Goal: Task Accomplishment & Management: Manage account settings

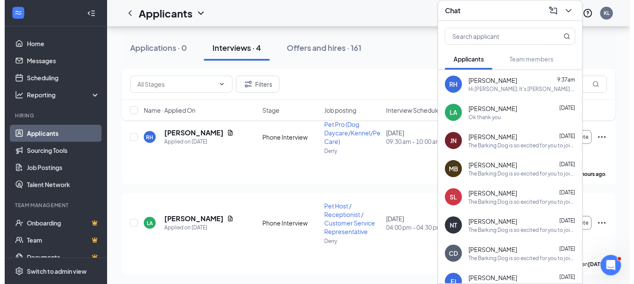
scroll to position [217, 0]
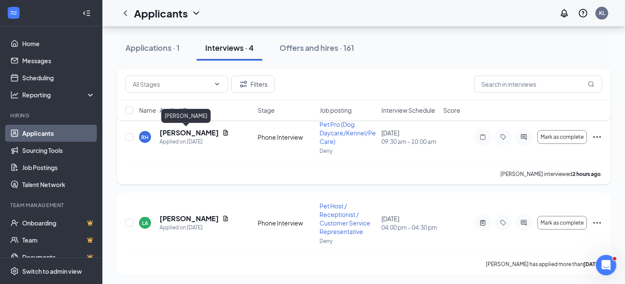
click at [180, 133] on h5 "[PERSON_NAME]" at bounding box center [189, 132] width 59 height 9
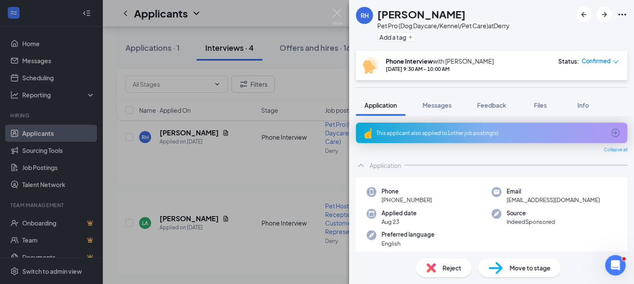
click at [453, 271] on span "Reject" at bounding box center [451, 267] width 19 height 9
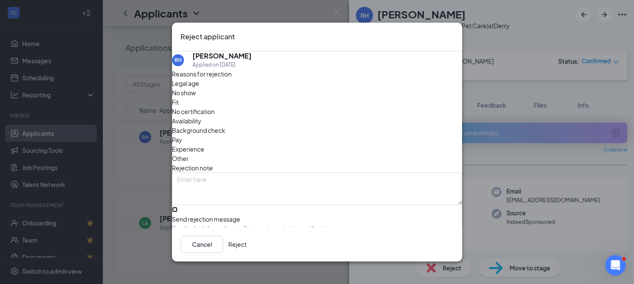
click at [177, 206] on input "Send rejection message If unchecked, the applicant will not receive a rejection…" at bounding box center [175, 209] width 6 height 6
checkbox input "true"
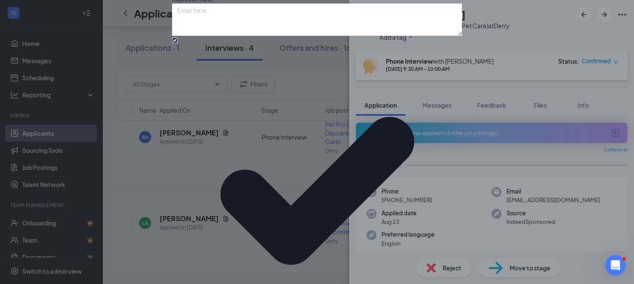
scroll to position [76, 0]
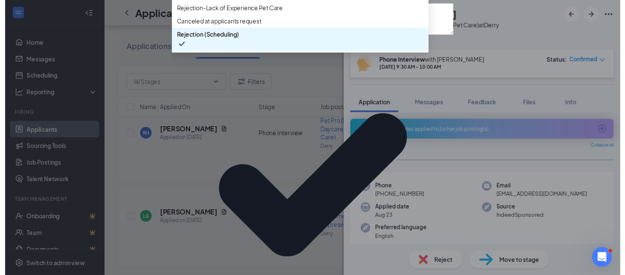
scroll to position [0, 0]
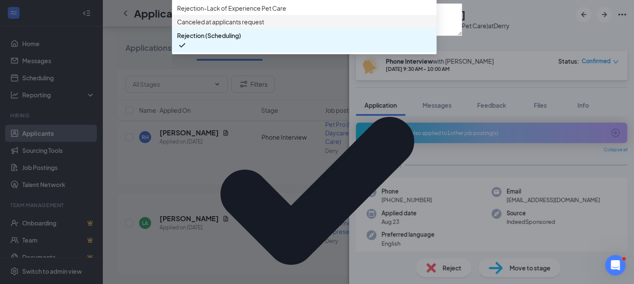
click at [229, 26] on span "Canceled at applicants request" at bounding box center [220, 21] width 87 height 9
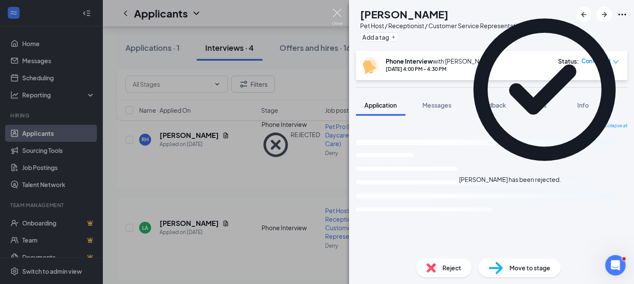
click at [334, 15] on img at bounding box center [337, 17] width 11 height 17
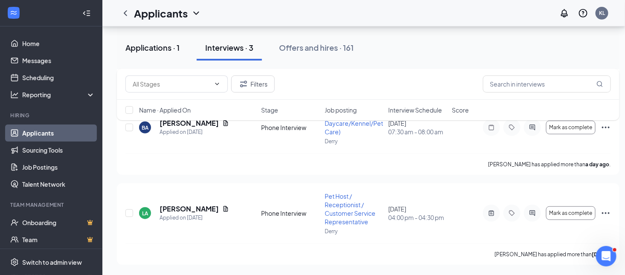
click at [145, 47] on div "Applications · 1" at bounding box center [152, 47] width 54 height 11
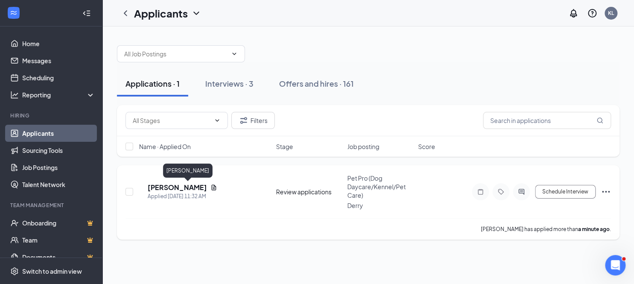
click at [191, 186] on h5 "[PERSON_NAME]" at bounding box center [177, 187] width 59 height 9
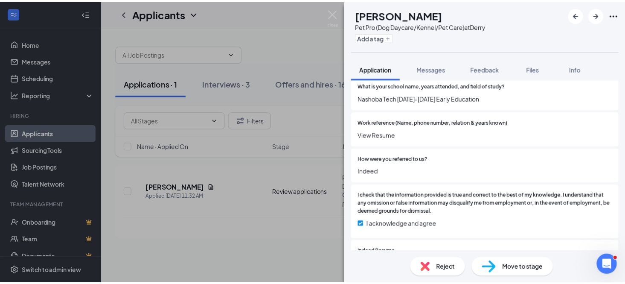
scroll to position [1024, 0]
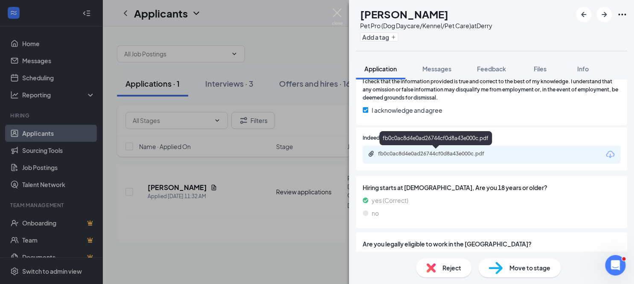
click at [432, 151] on div "fb0c0ac8d4e0ad26744cf0d8a43e000c.pdf" at bounding box center [437, 153] width 119 height 7
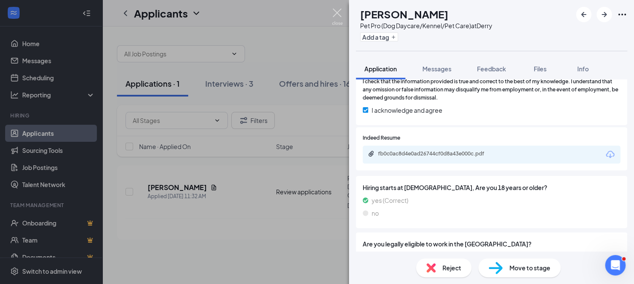
click at [340, 11] on img at bounding box center [337, 17] width 11 height 17
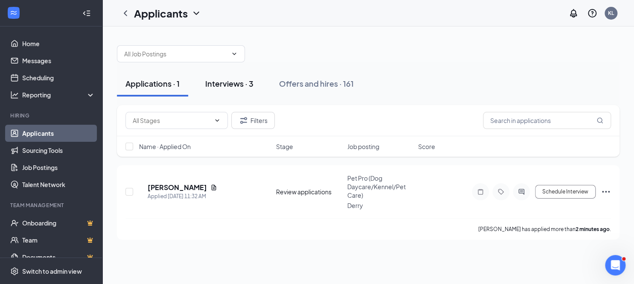
click at [228, 82] on div "Interviews · 3" at bounding box center [229, 83] width 48 height 11
